Goal: Browse casually: Explore the website without a specific task or goal

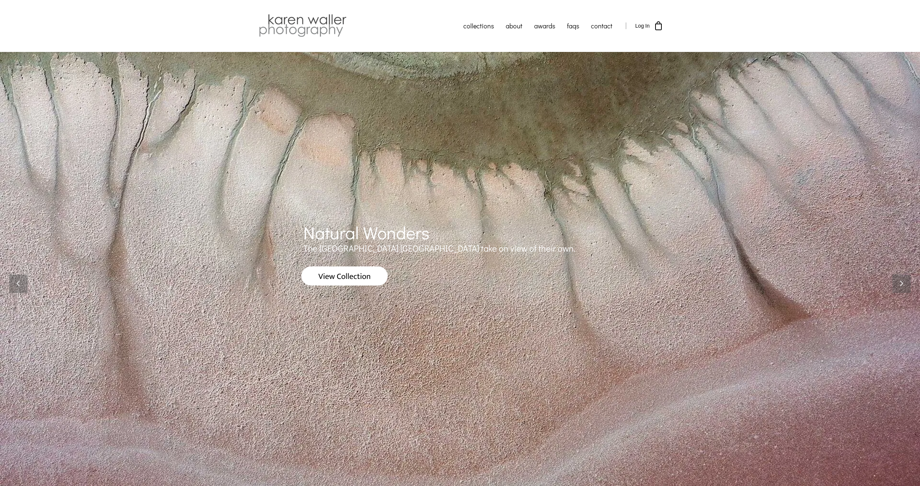
click at [369, 274] on img at bounding box center [344, 276] width 86 height 19
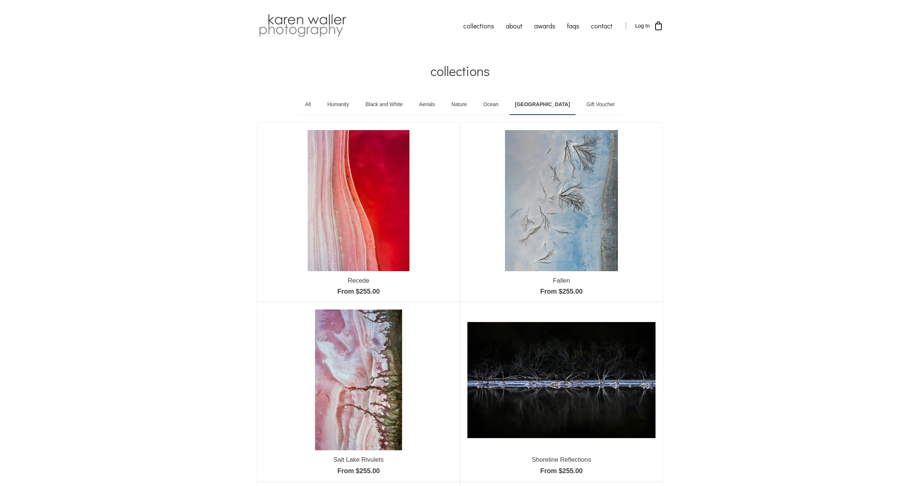
click at [316, 104] on link "All" at bounding box center [307, 104] width 17 height 21
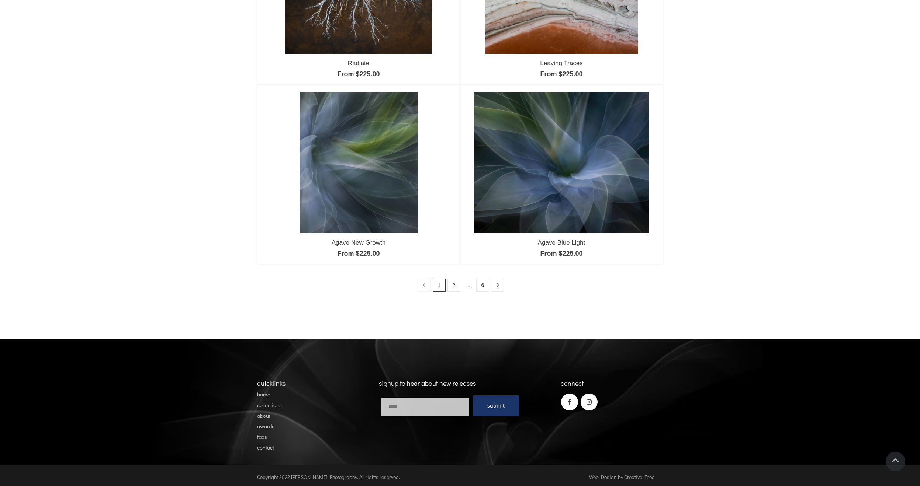
scroll to position [576, 0]
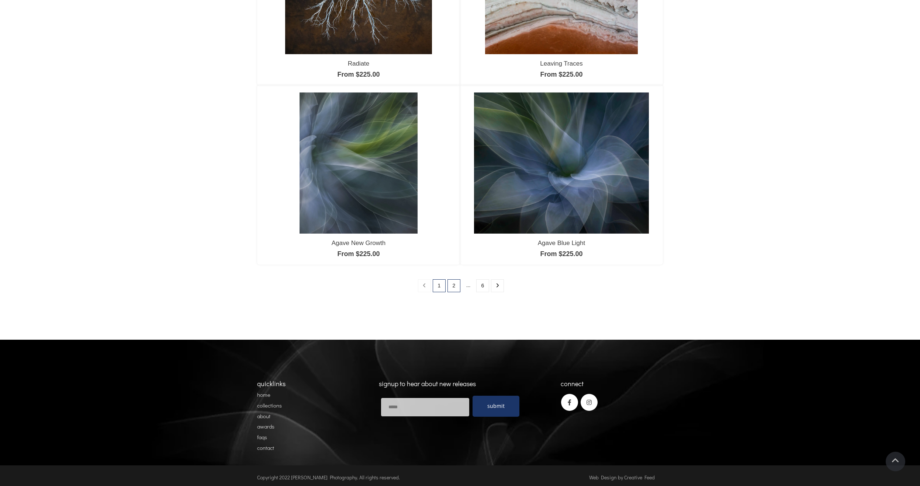
click at [454, 287] on link "2" at bounding box center [453, 285] width 13 height 13
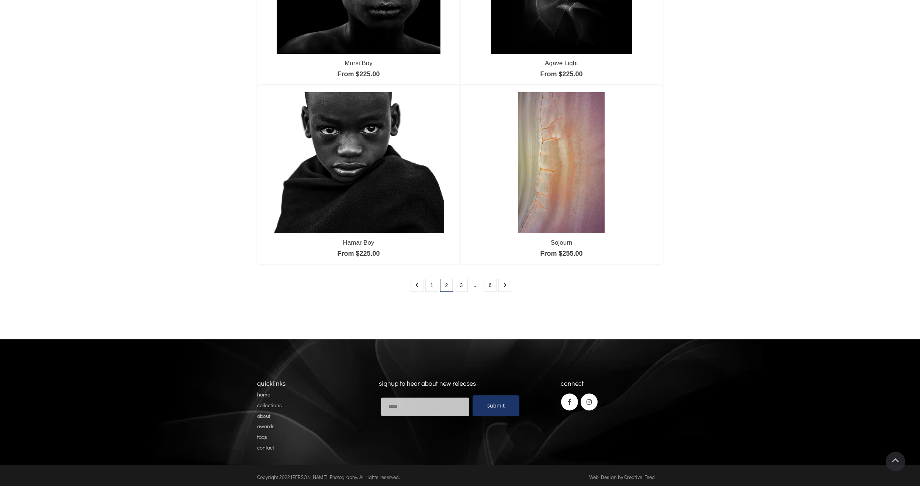
scroll to position [576, 0]
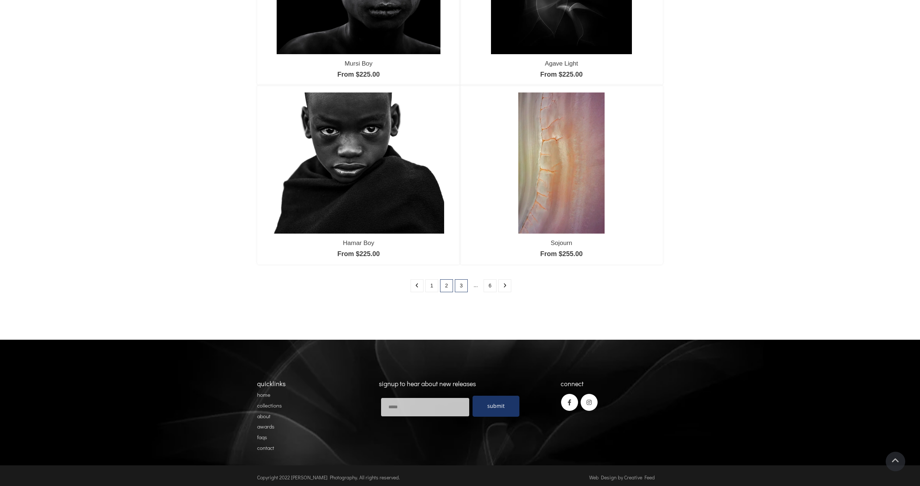
click at [464, 286] on link "3" at bounding box center [461, 285] width 13 height 13
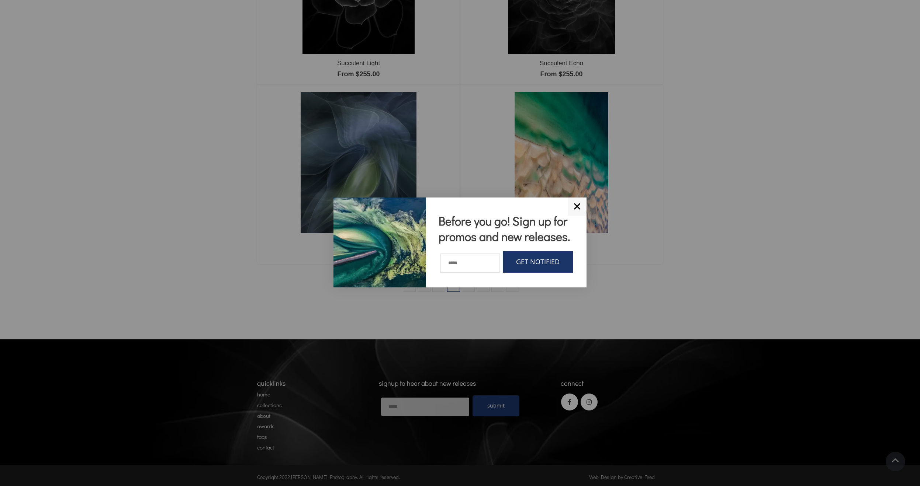
scroll to position [576, 0]
click at [269, 448] on div at bounding box center [460, 243] width 920 height 486
click at [265, 447] on div at bounding box center [460, 243] width 920 height 486
click at [265, 446] on div at bounding box center [460, 243] width 920 height 486
drag, startPoint x: 581, startPoint y: 197, endPoint x: 526, endPoint y: 230, distance: 64.1
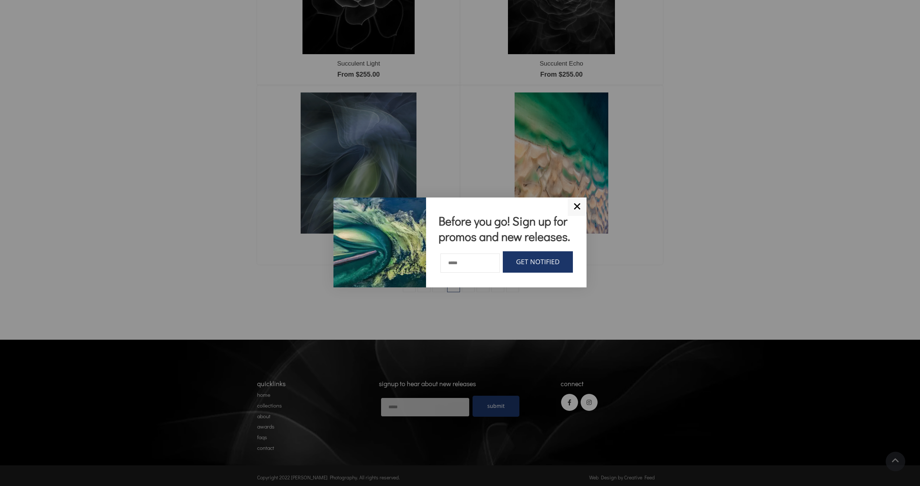
click at [581, 198] on link "✕" at bounding box center [576, 207] width 19 height 18
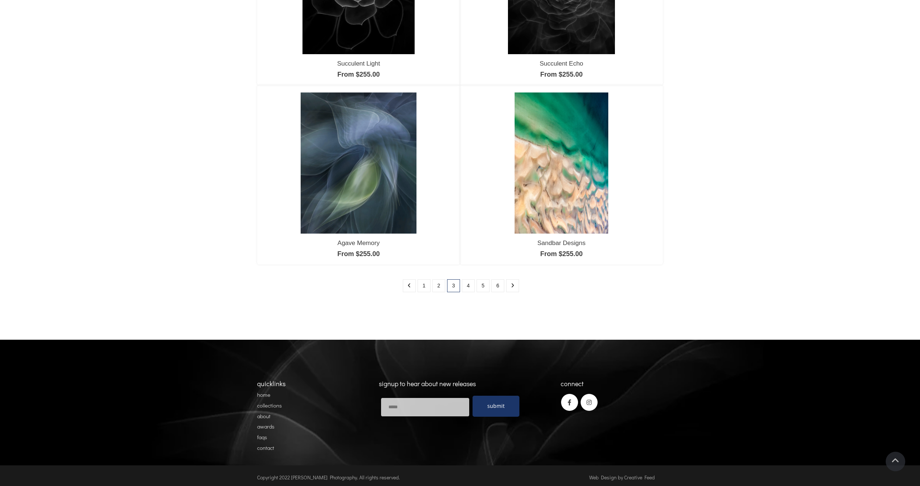
click at [267, 446] on link "contact" at bounding box center [265, 447] width 17 height 7
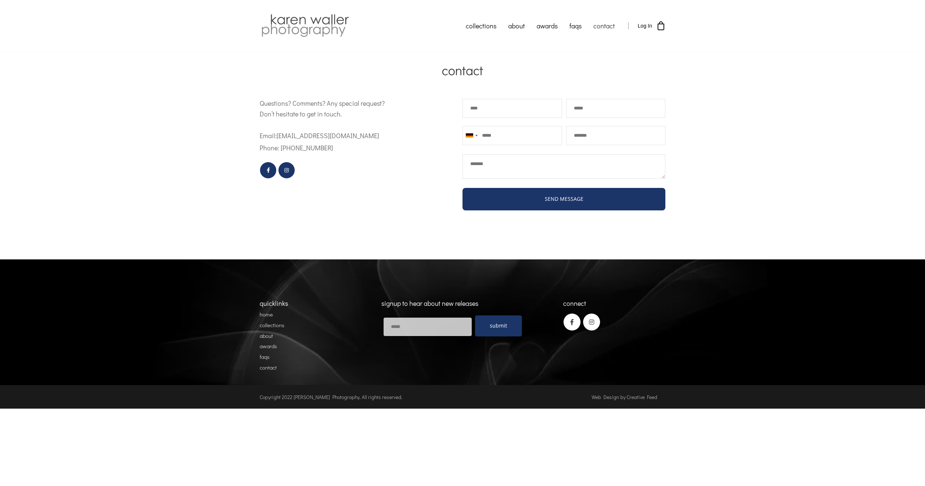
click at [266, 361] on link "faqs" at bounding box center [265, 356] width 10 height 7
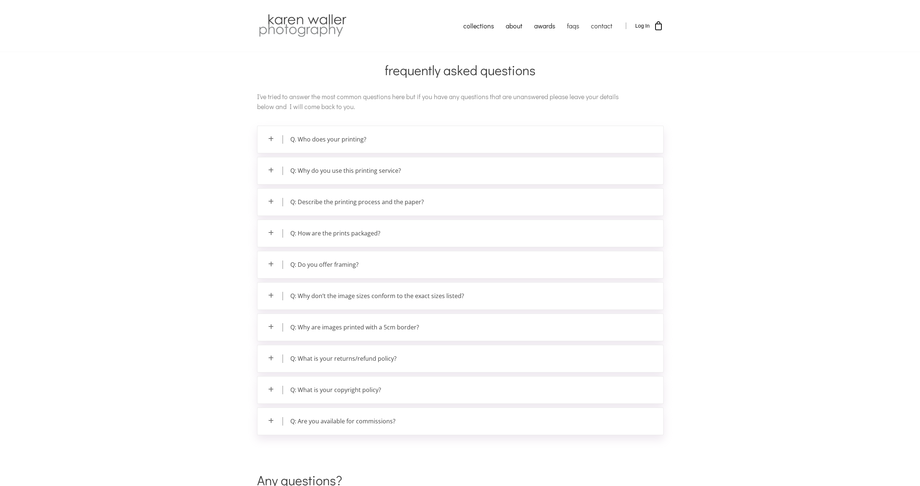
click at [602, 27] on link "contact" at bounding box center [601, 26] width 33 height 18
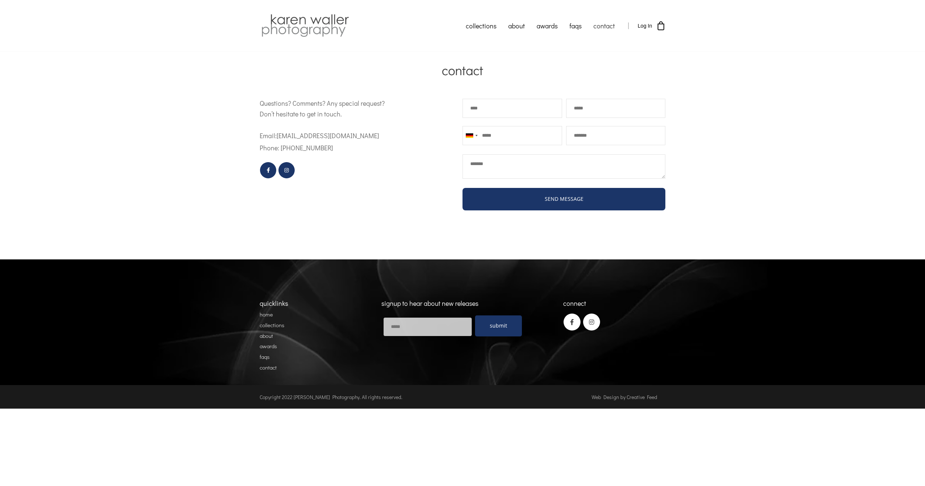
click at [268, 340] on link "about" at bounding box center [266, 335] width 13 height 7
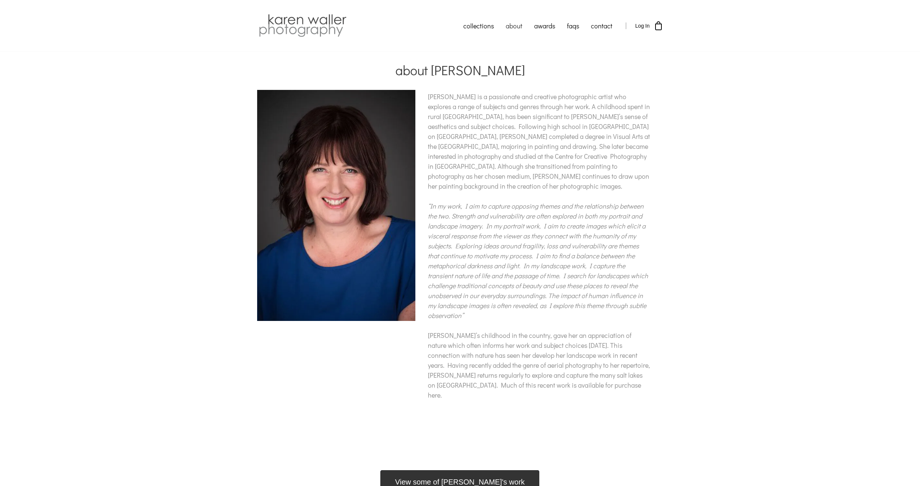
click at [451, 478] on span "View some of Karen's work" at bounding box center [459, 482] width 129 height 9
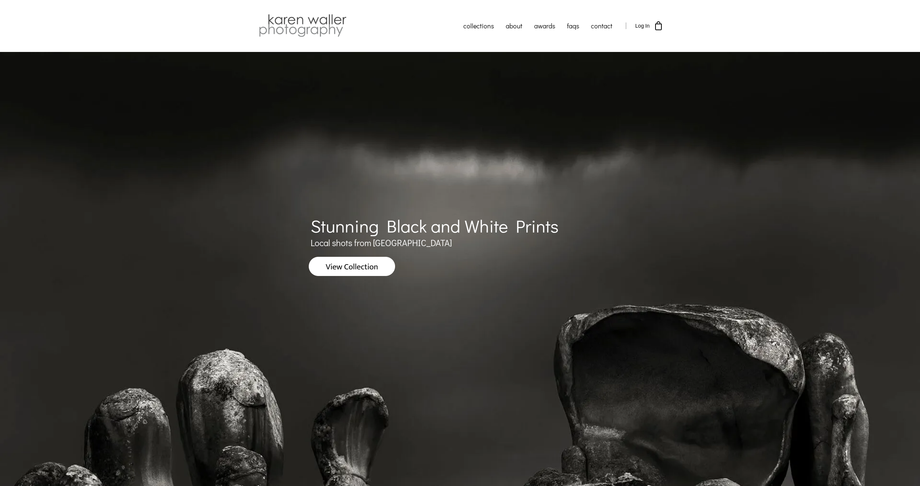
scroll to position [0, 0]
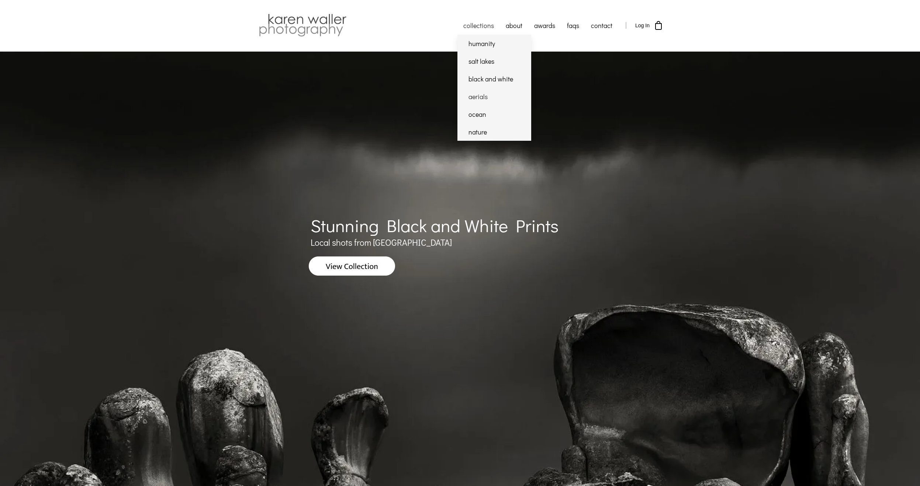
click at [478, 95] on link "aerials" at bounding box center [494, 97] width 74 height 18
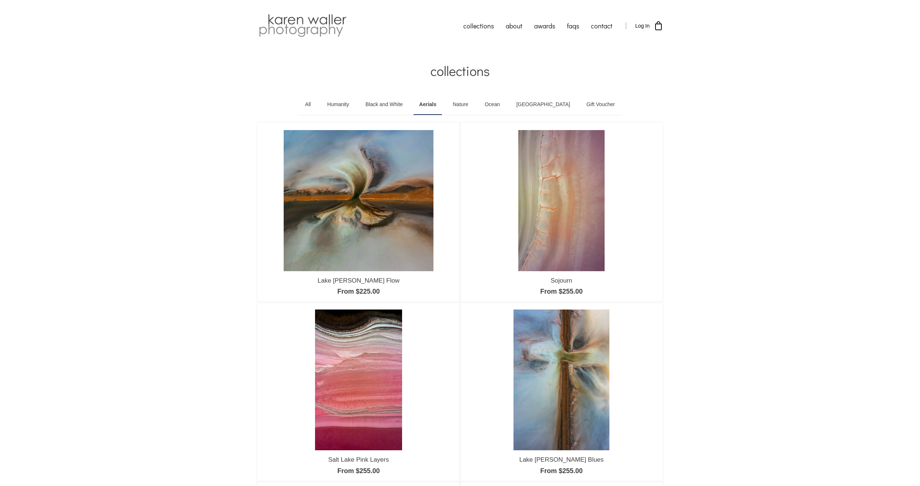
click at [473, 106] on link "Nature" at bounding box center [460, 104] width 27 height 21
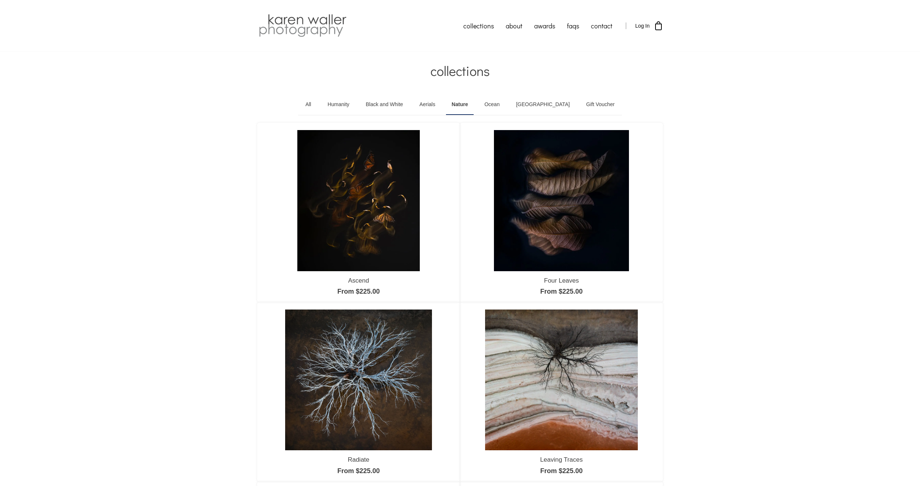
click at [505, 103] on link "Ocean" at bounding box center [492, 104] width 26 height 21
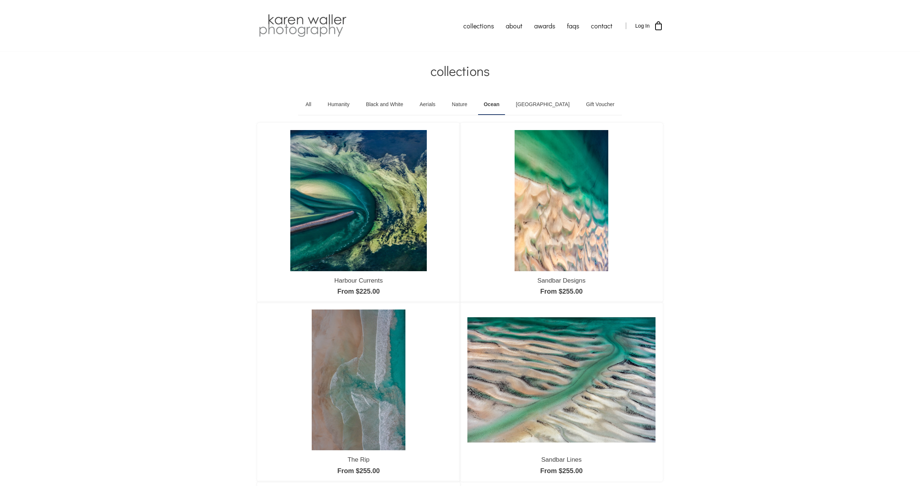
click at [317, 105] on link "All" at bounding box center [308, 104] width 17 height 21
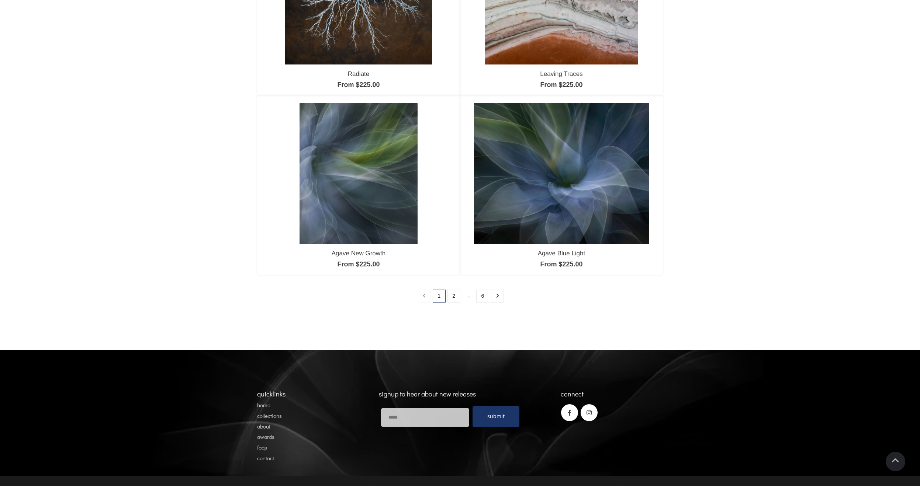
scroll to position [568, 0]
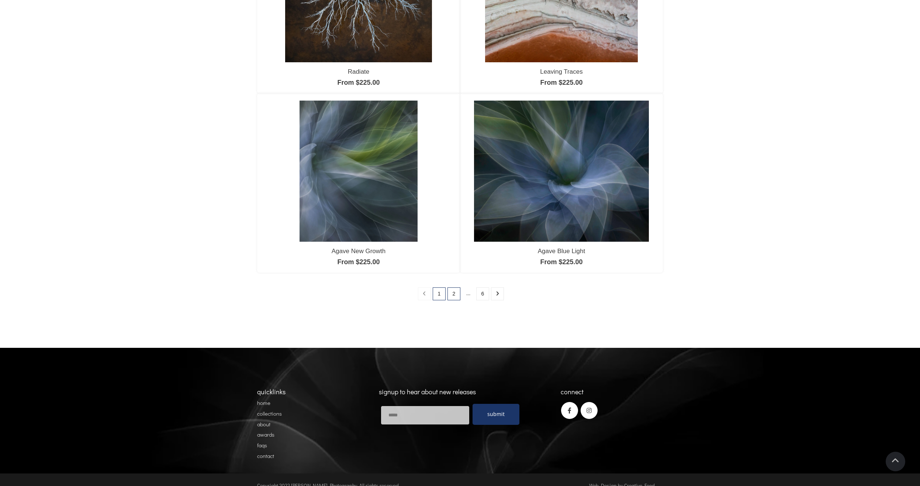
click at [454, 296] on link "2" at bounding box center [453, 294] width 13 height 13
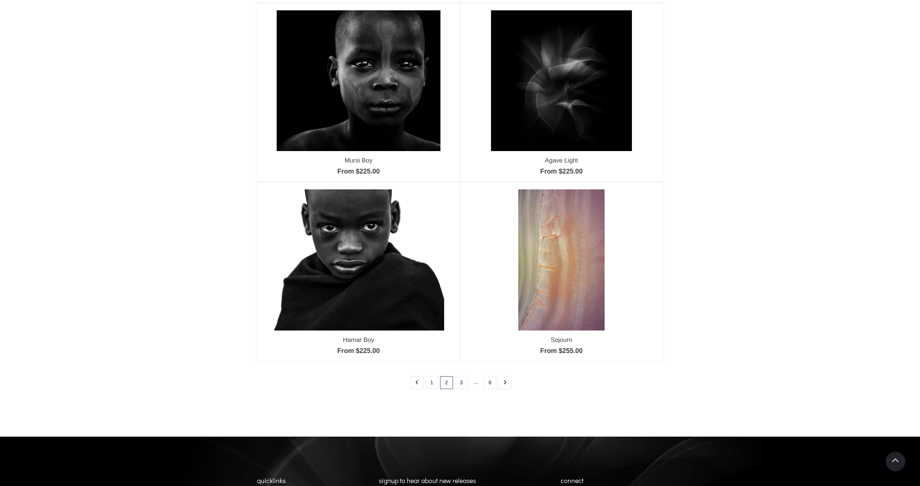
scroll to position [508, 0]
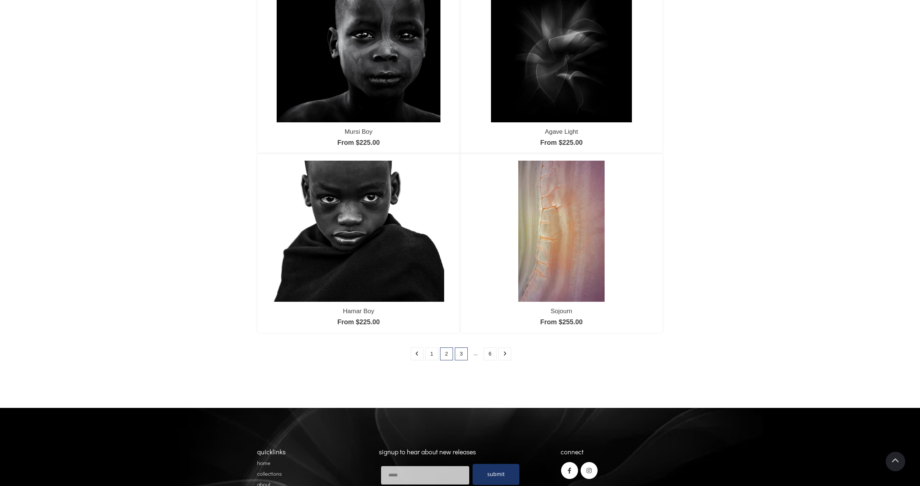
click at [463, 355] on link "3" at bounding box center [461, 354] width 13 height 13
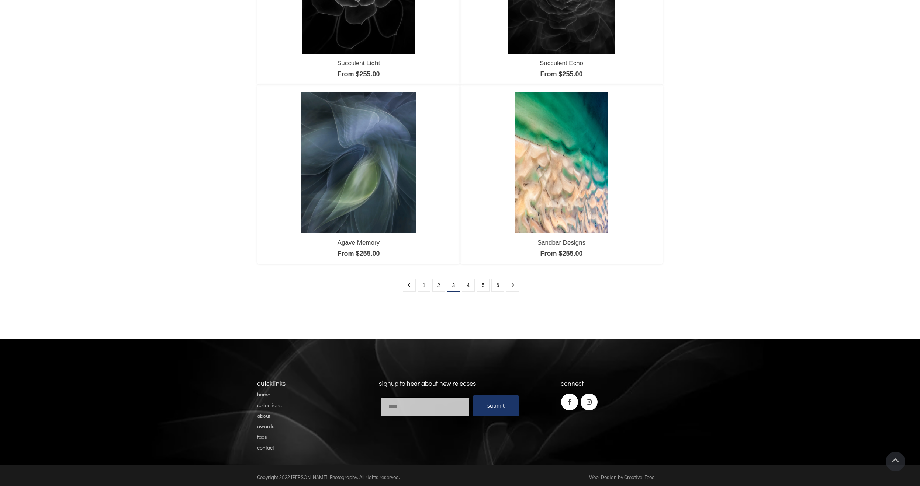
scroll to position [576, 0]
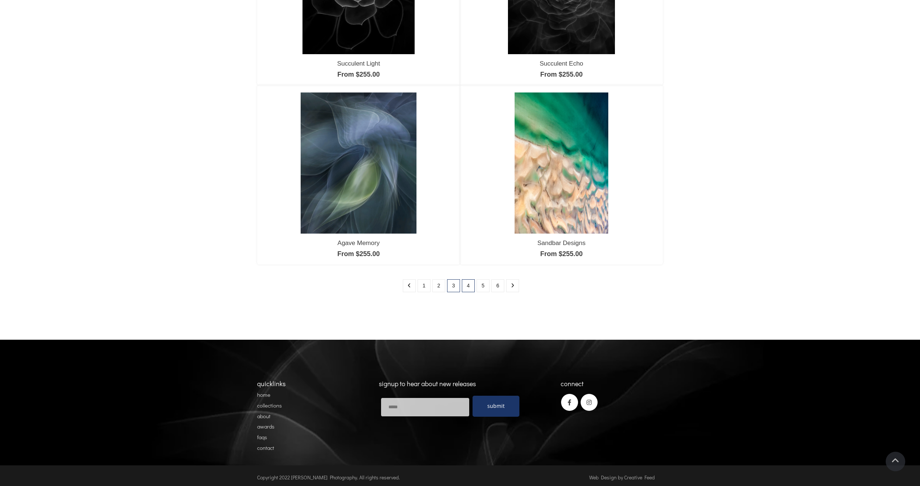
click at [468, 284] on link "4" at bounding box center [468, 285] width 13 height 13
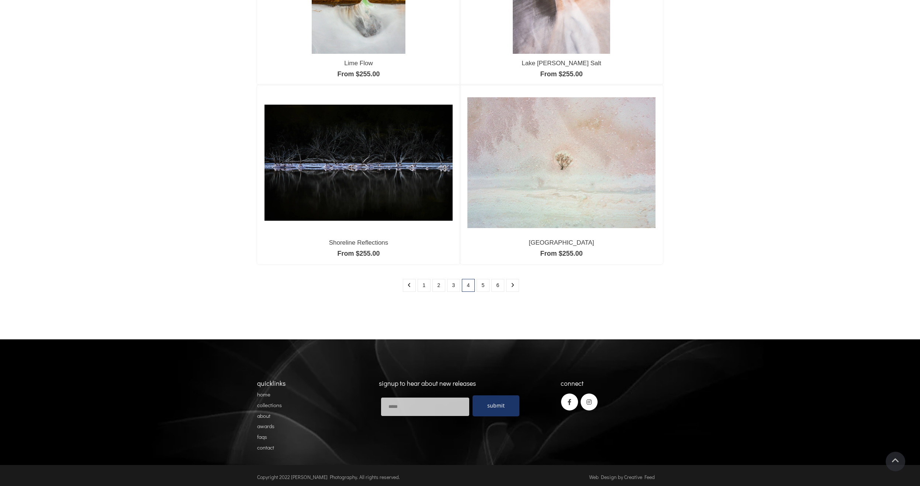
scroll to position [576, 0]
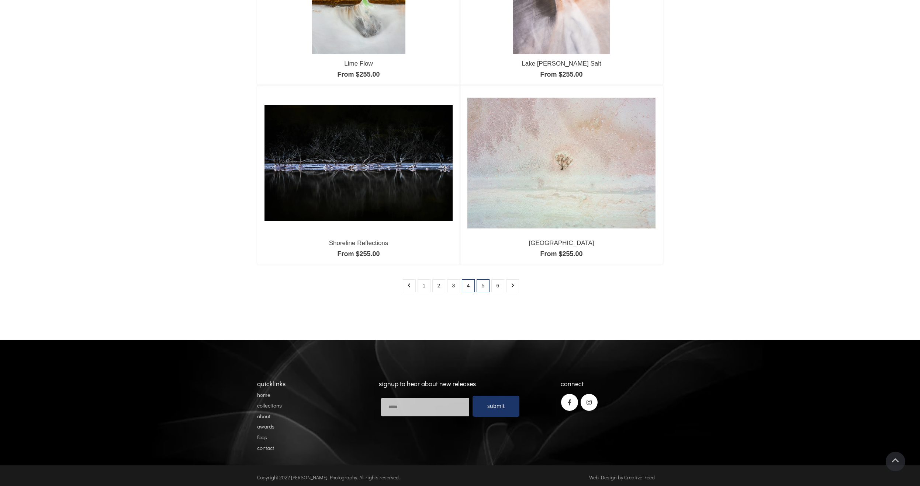
click at [483, 288] on link "5" at bounding box center [482, 285] width 13 height 13
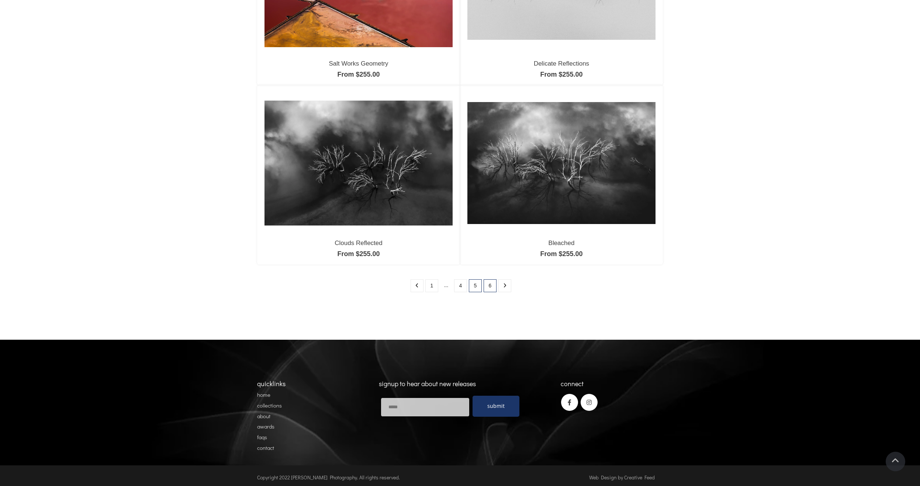
scroll to position [574, 0]
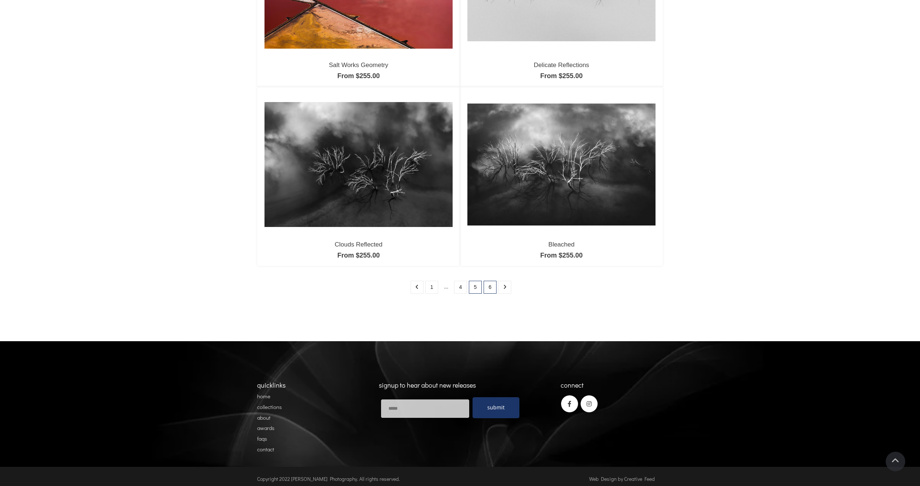
click at [491, 286] on link "6" at bounding box center [489, 287] width 13 height 13
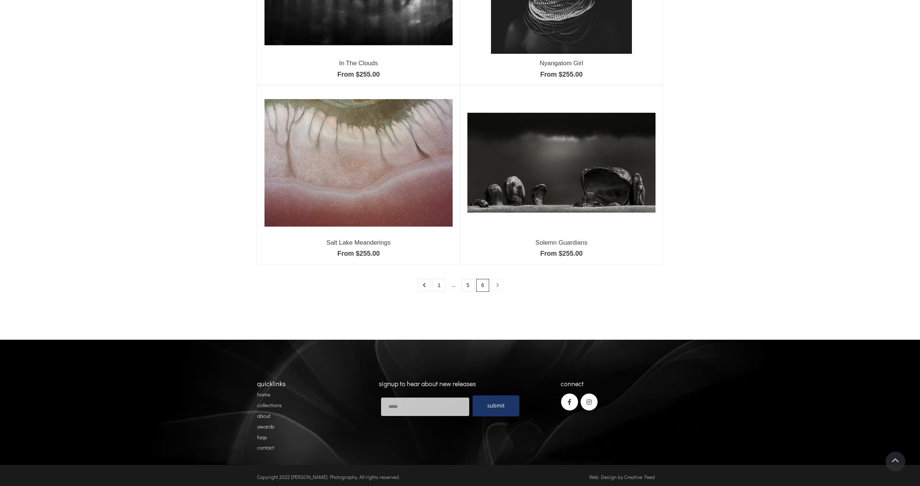
scroll to position [396, 0]
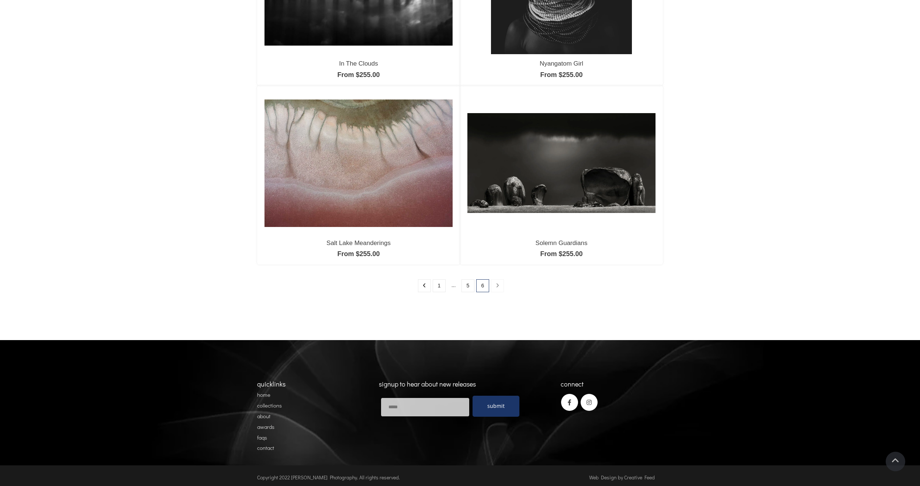
click at [262, 393] on link "home" at bounding box center [263, 394] width 13 height 7
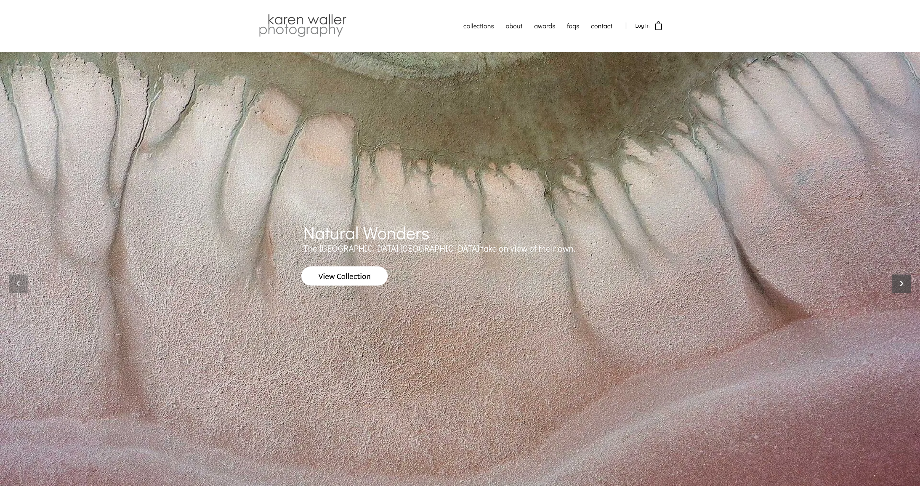
click at [904, 282] on icon at bounding box center [901, 284] width 18 height 18
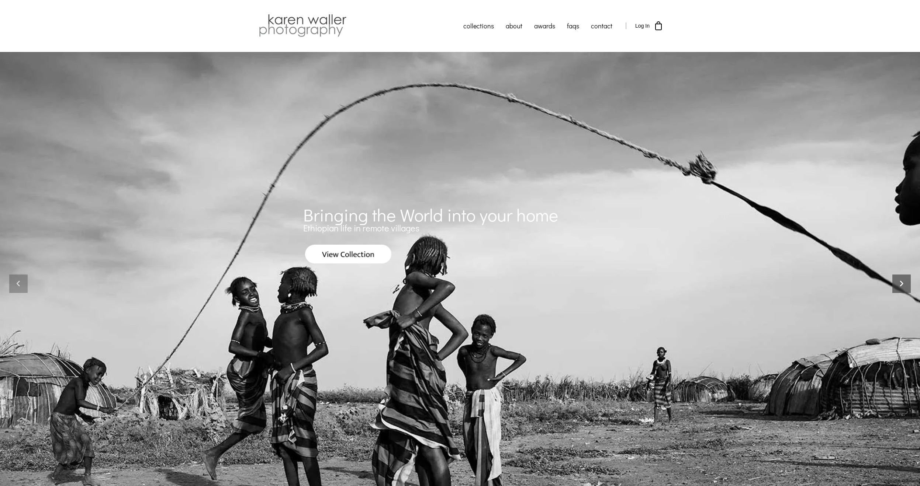
click at [904, 282] on icon at bounding box center [901, 284] width 18 height 18
click at [901, 284] on icon at bounding box center [901, 284] width 18 height 18
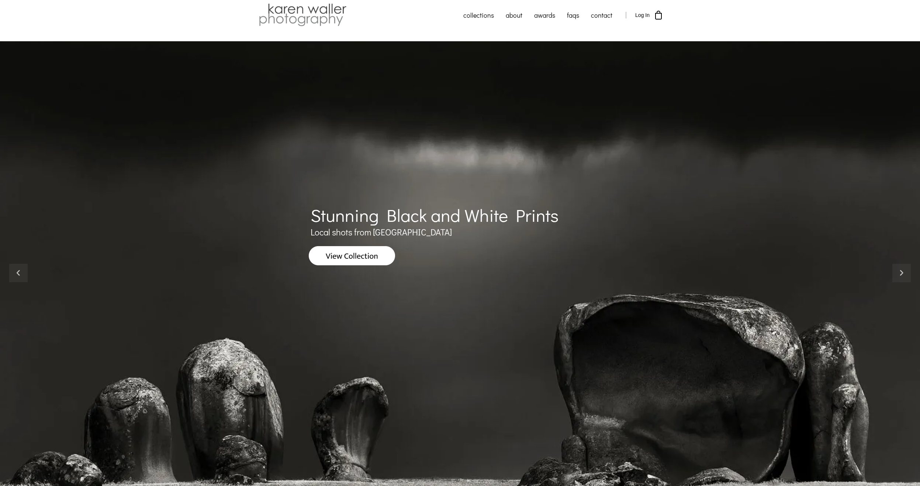
scroll to position [10, 0]
